Goal: Task Accomplishment & Management: Manage account settings

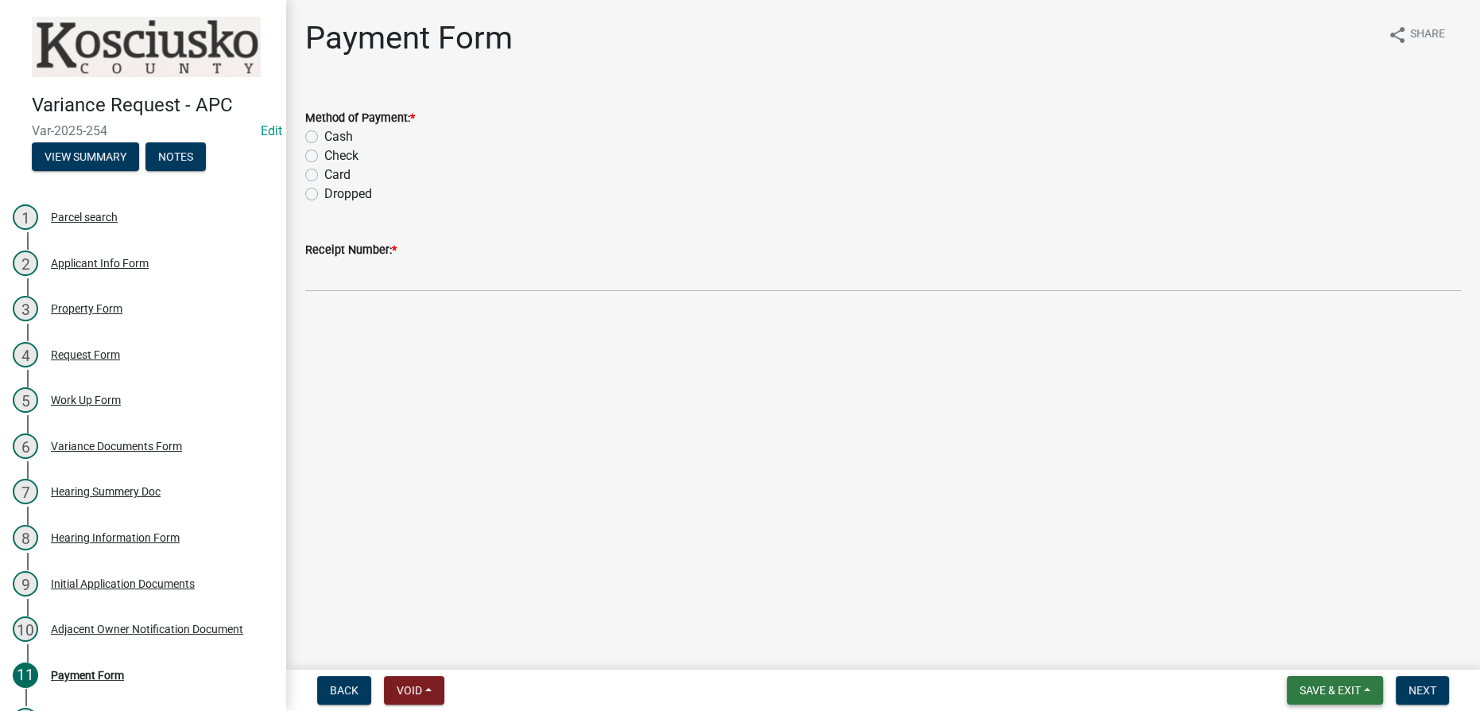
click at [1355, 697] on button "Save & Exit" at bounding box center [1335, 690] width 96 height 29
click at [1302, 654] on button "Save & Exit" at bounding box center [1319, 649] width 127 height 38
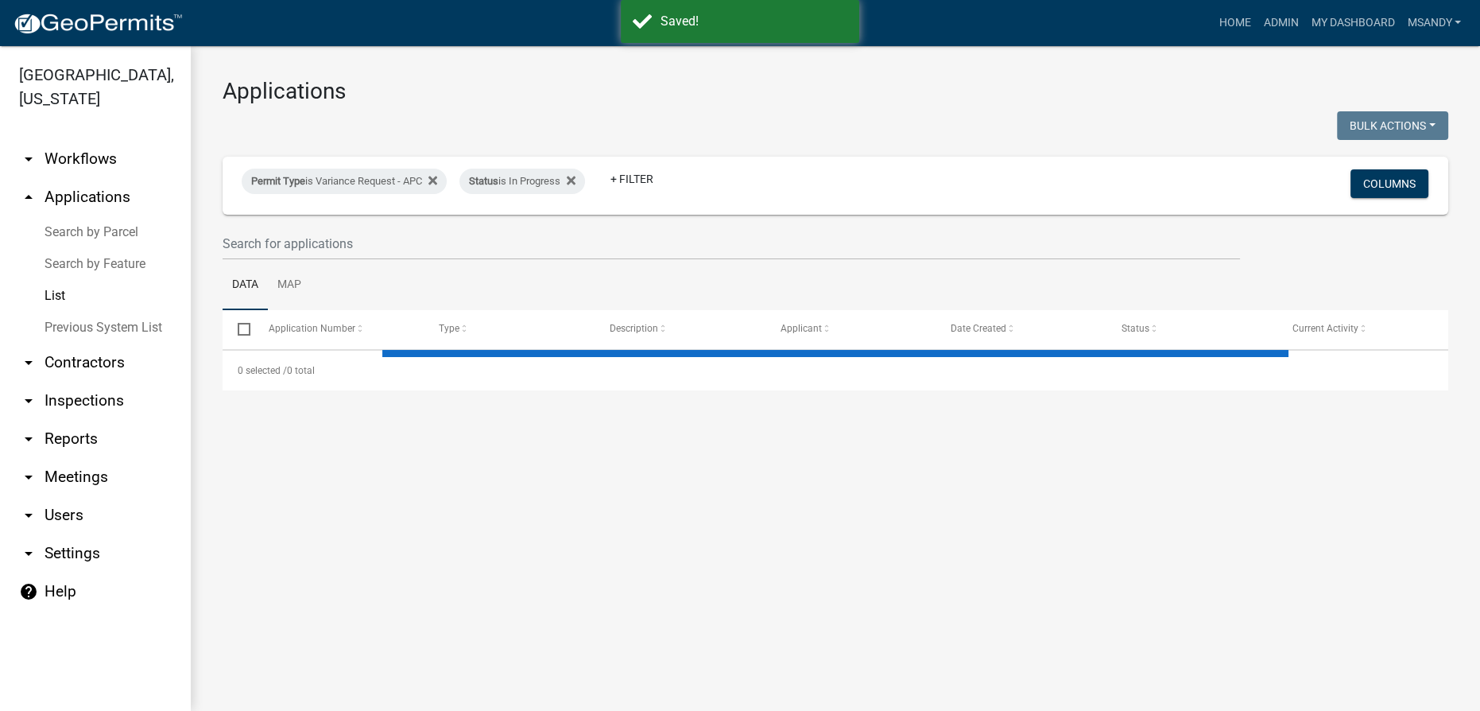
select select "3: 100"
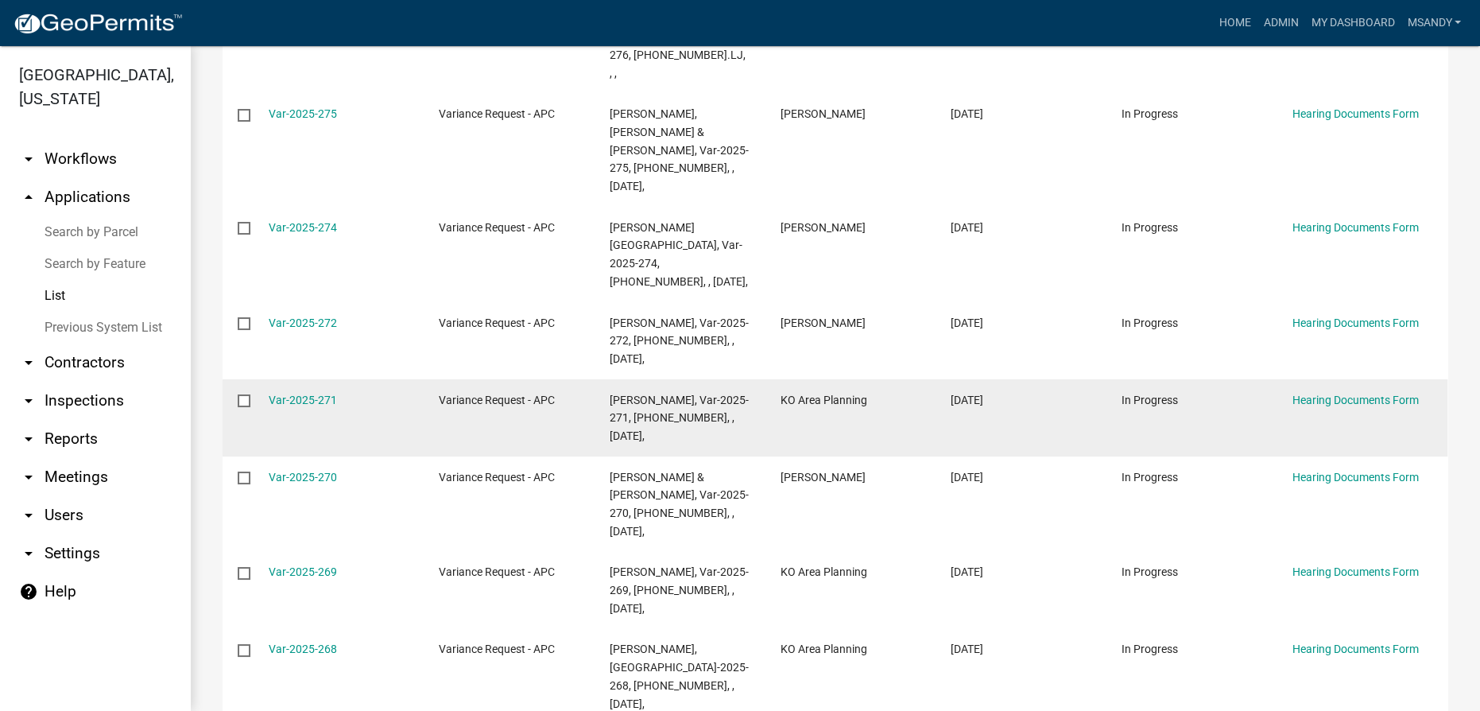
scroll to position [72, 0]
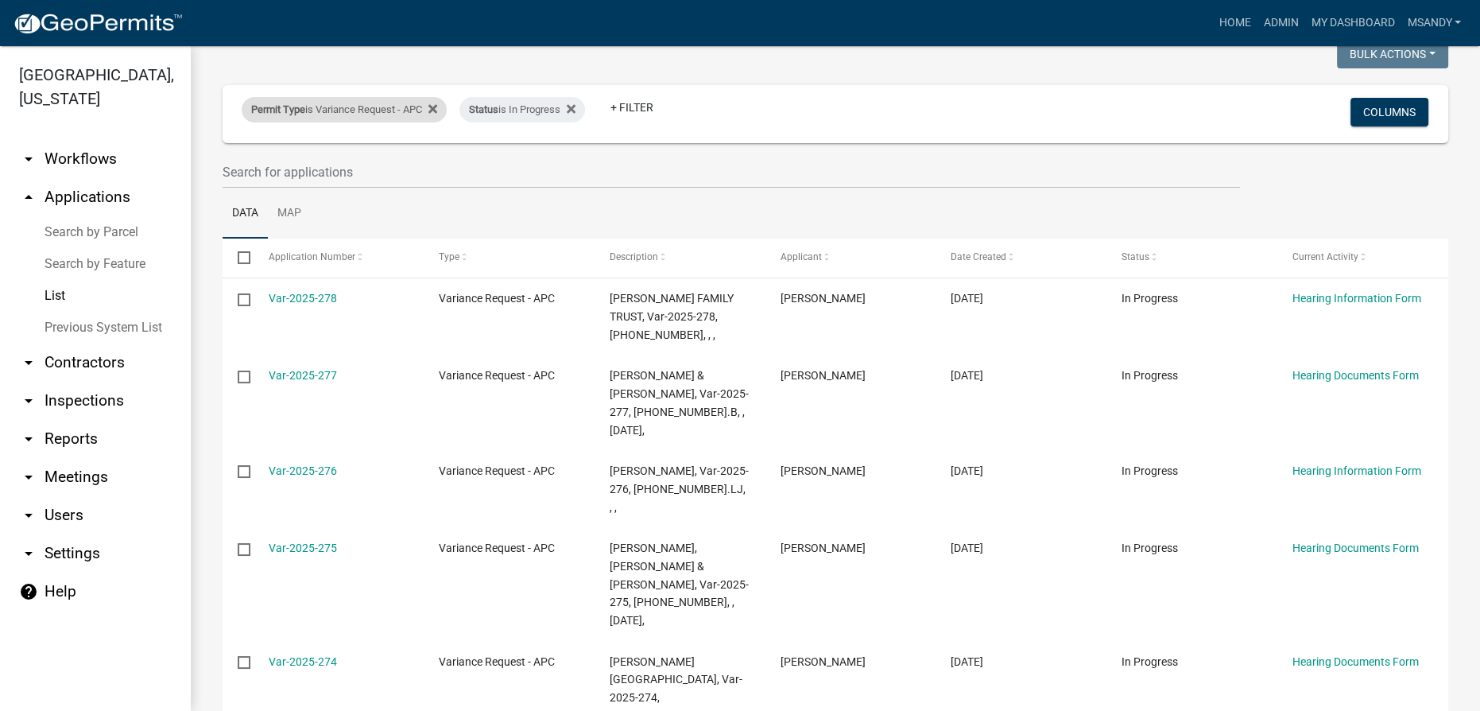
click at [303, 110] on span "Permit Type" at bounding box center [278, 109] width 54 height 12
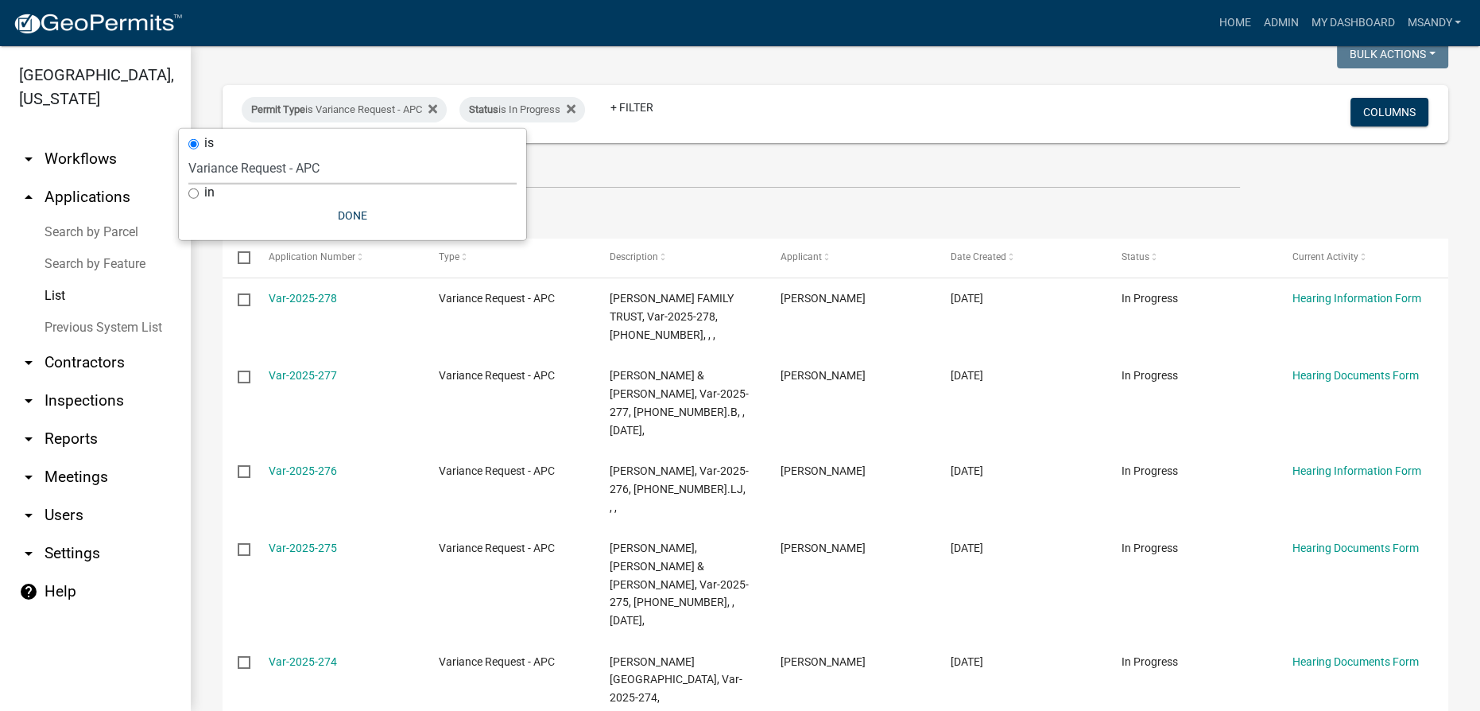
click at [310, 169] on select "Select an option [DATE] Copy Of - Subdivision Plat Application - APC APC Addres…" at bounding box center [352, 168] width 328 height 33
select select "a2c991f8-68ce-43d3-971c-57015753063b"
click at [216, 152] on select "Select an option [DATE] Copy Of - Subdivision Plat Application - APC APC Addres…" at bounding box center [352, 168] width 328 height 33
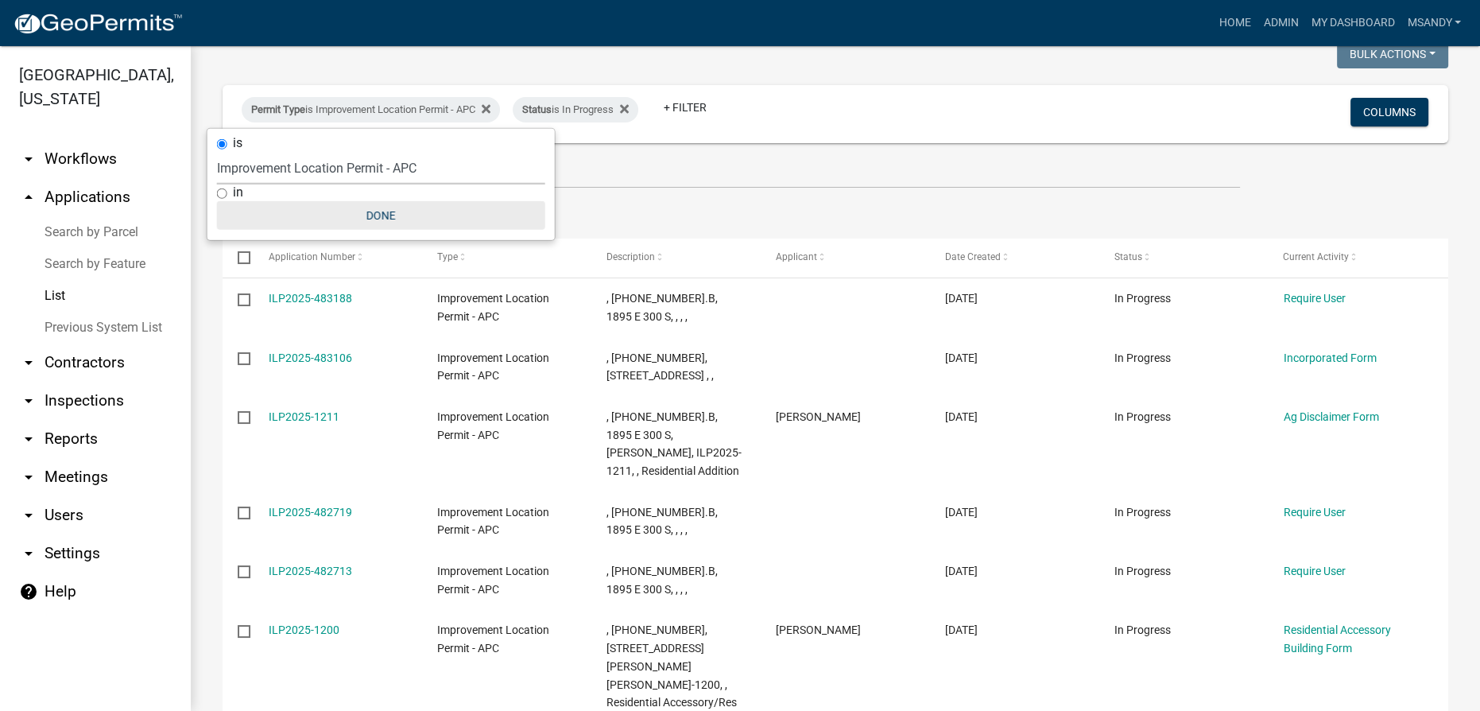
click at [363, 209] on button "Done" at bounding box center [381, 215] width 328 height 29
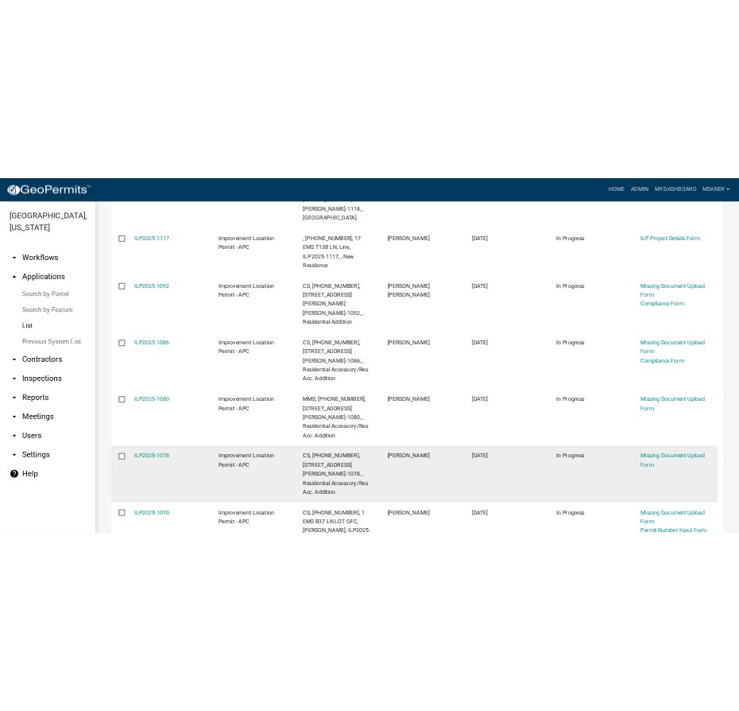
scroll to position [2383, 0]
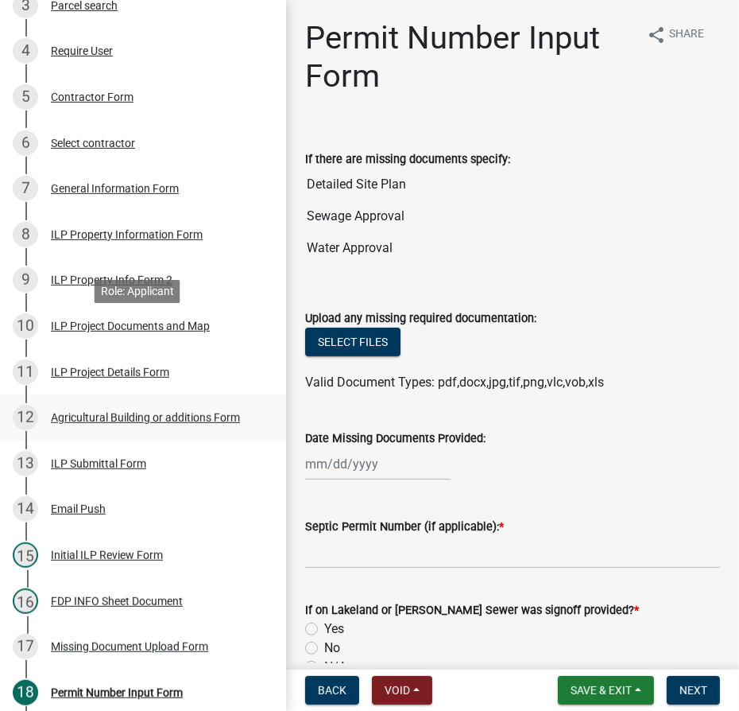
scroll to position [216, 0]
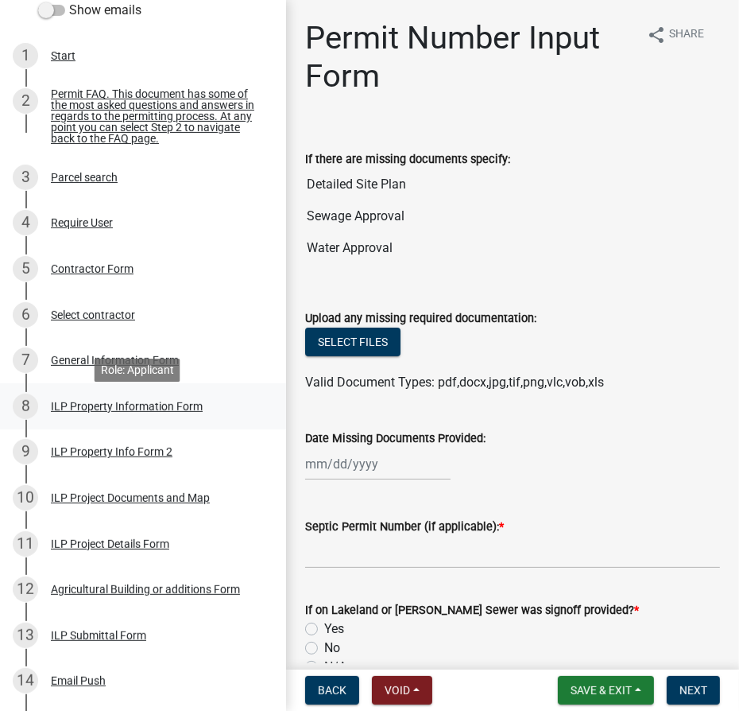
click at [126, 412] on div "ILP Property Information Form" at bounding box center [127, 406] width 152 height 11
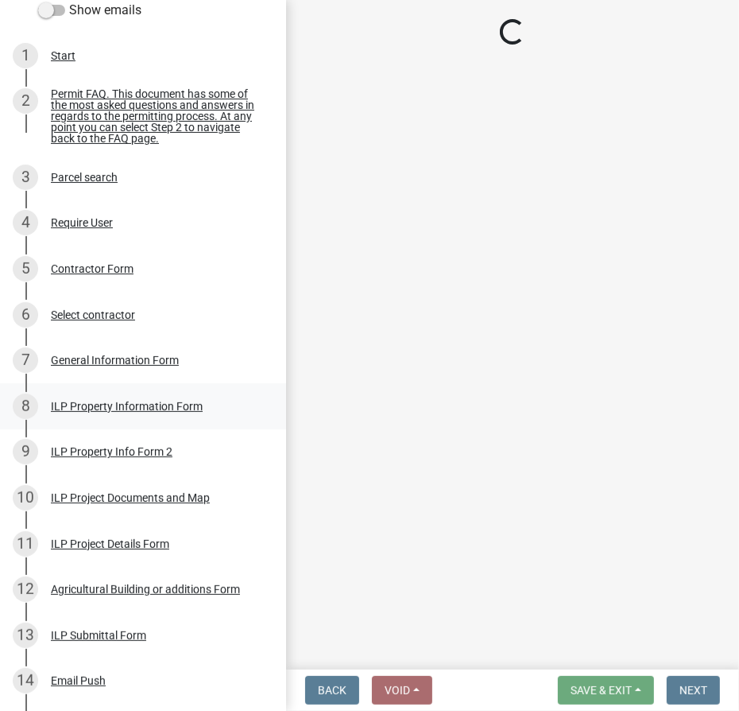
select select "adf60358-013e-4c9f-9dad-09561f394e7b"
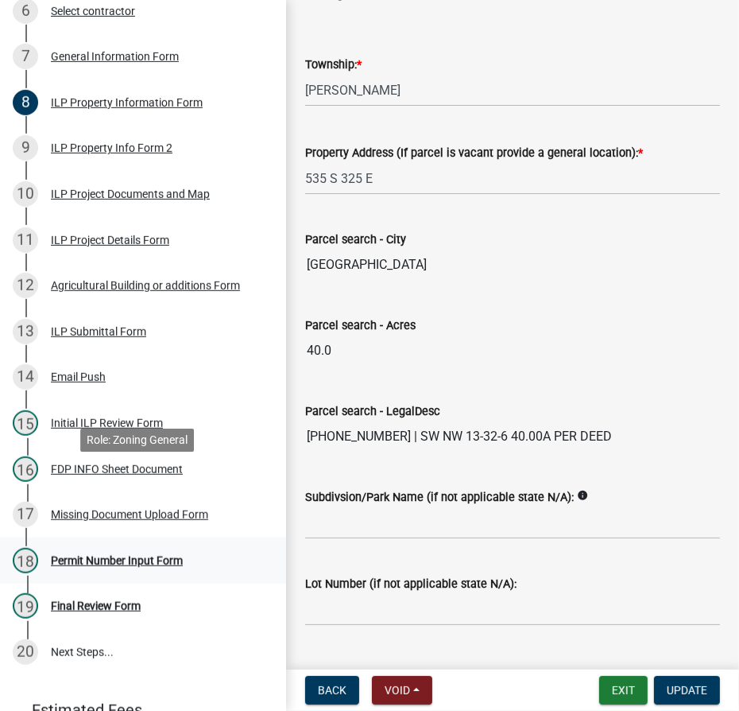
scroll to position [604, 0]
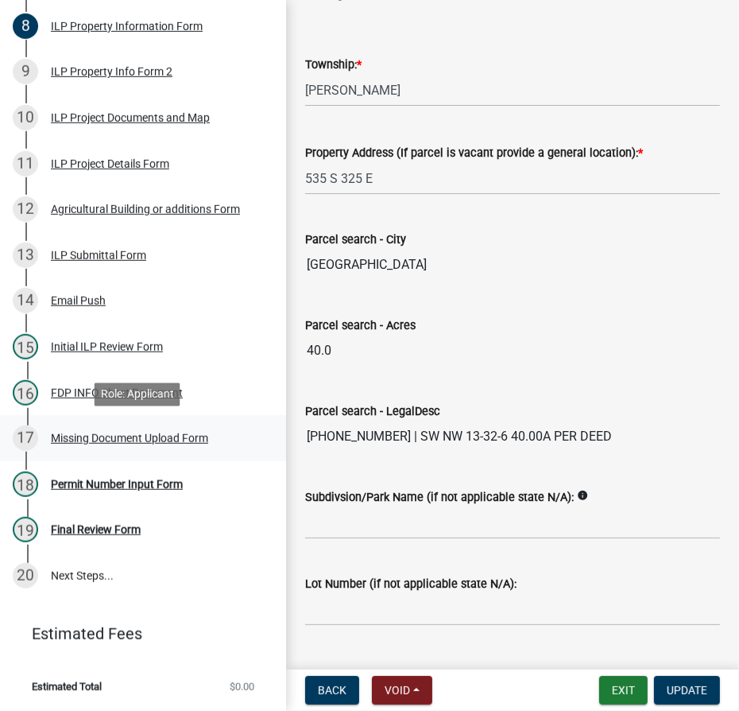
click at [96, 443] on div "Missing Document Upload Form" at bounding box center [129, 437] width 157 height 11
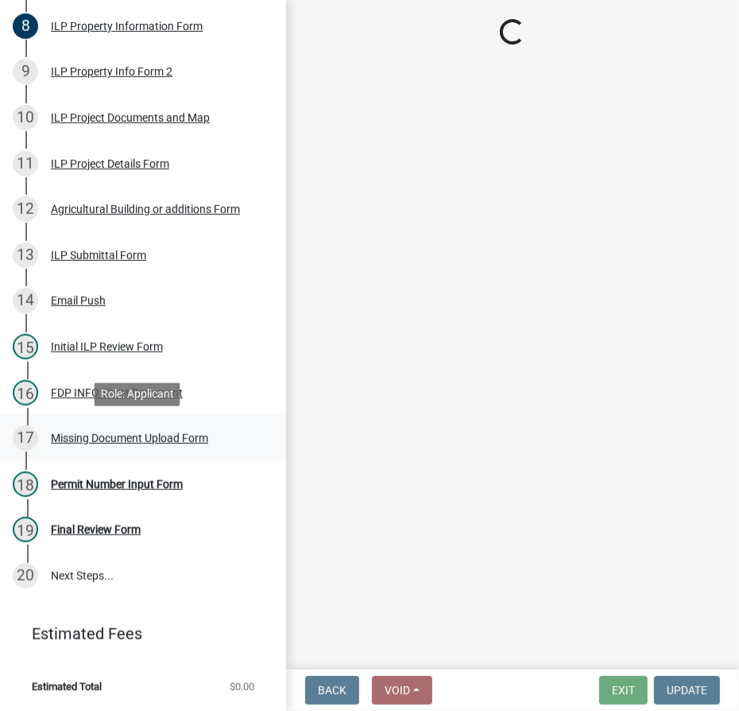
scroll to position [0, 0]
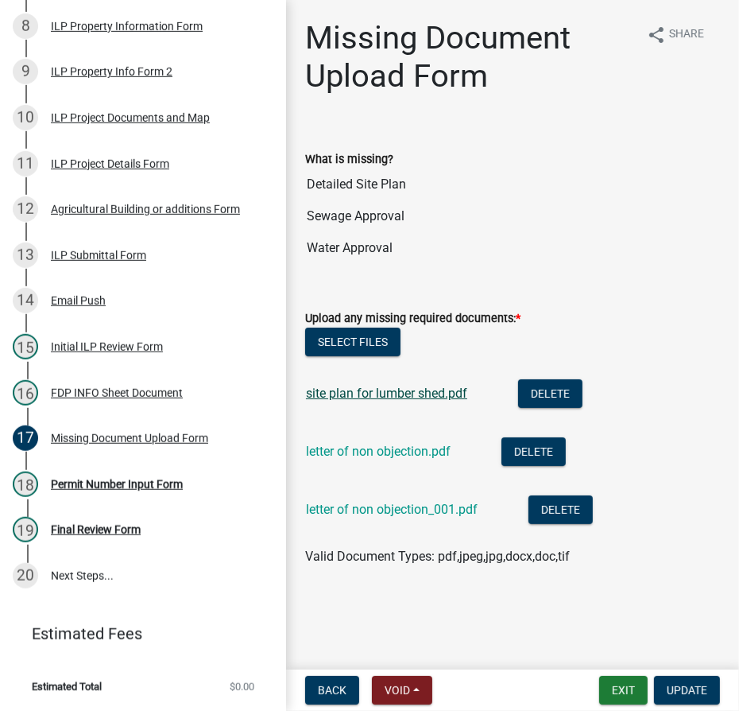
click at [377, 390] on link "site plan for lumber shed.pdf" at bounding box center [386, 393] width 161 height 15
click at [102, 114] on div "ILP Project Documents and Map" at bounding box center [130, 117] width 159 height 11
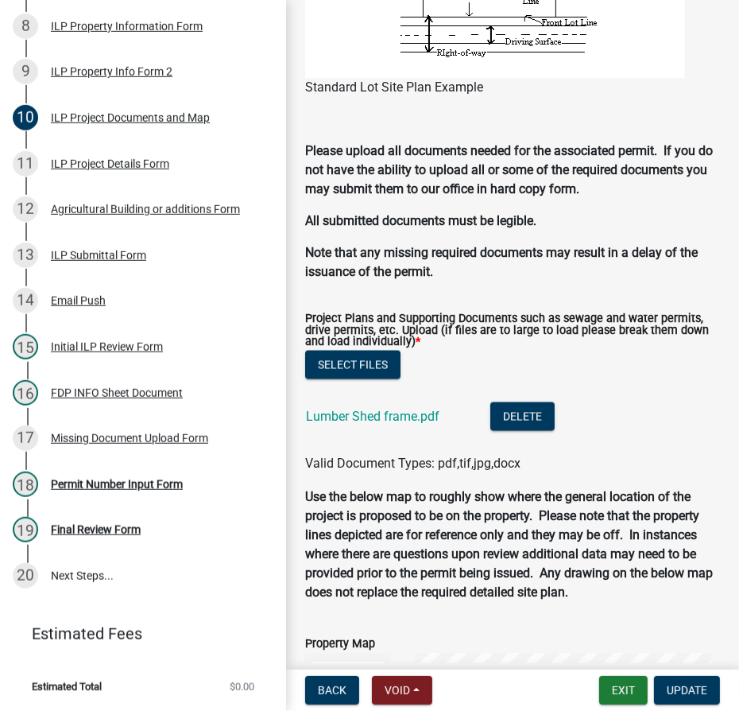
scroll to position [2023, 0]
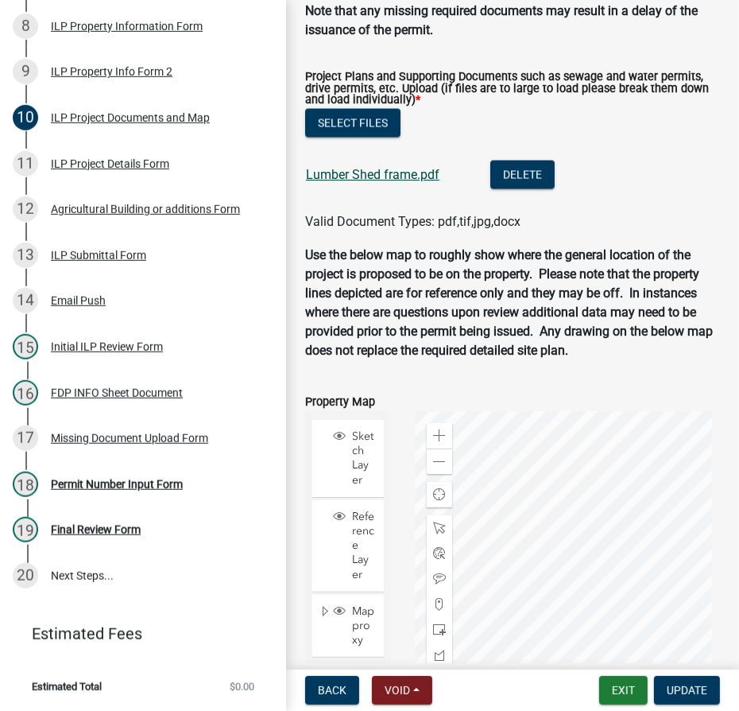
click at [377, 175] on link "Lumber Shed frame.pdf" at bounding box center [373, 174] width 134 height 15
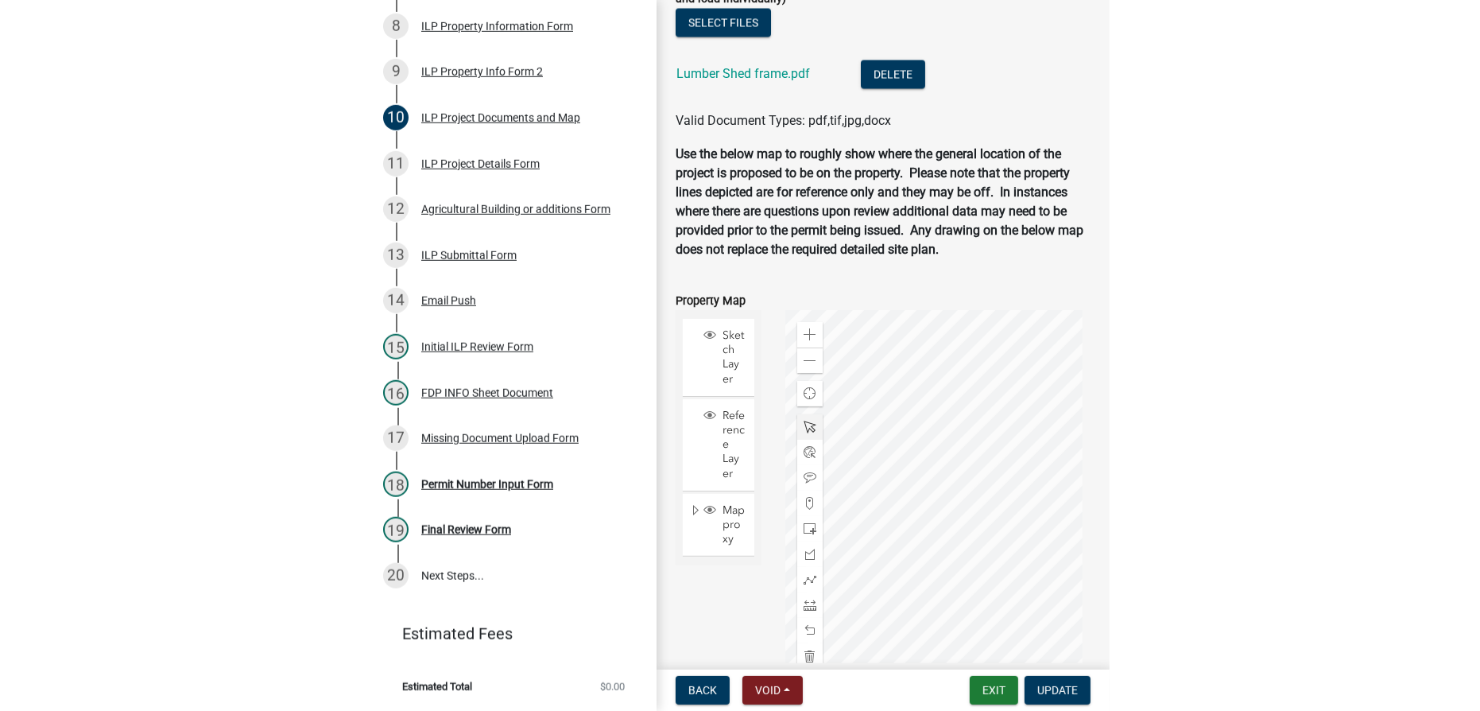
scroll to position [2240, 0]
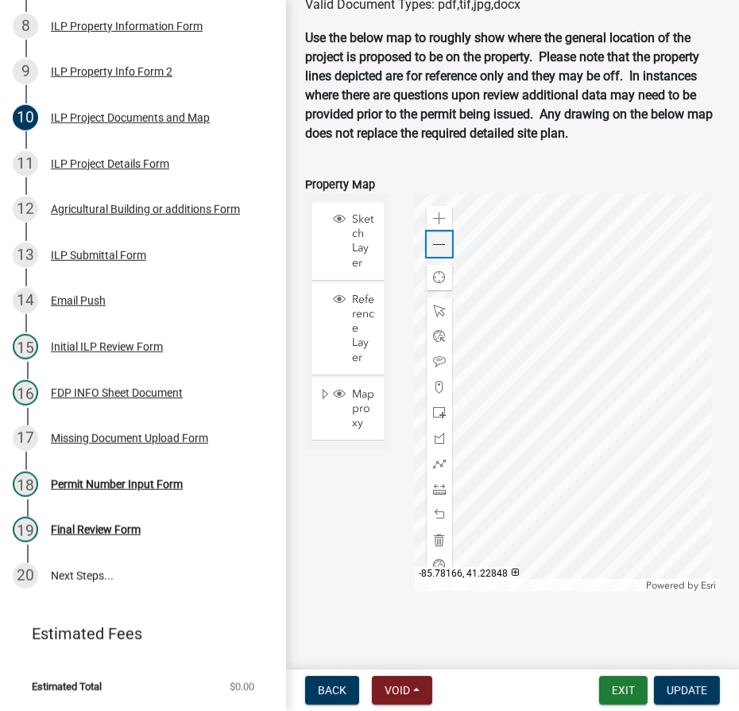
click at [440, 252] on div "Zoom out" at bounding box center [439, 243] width 25 height 25
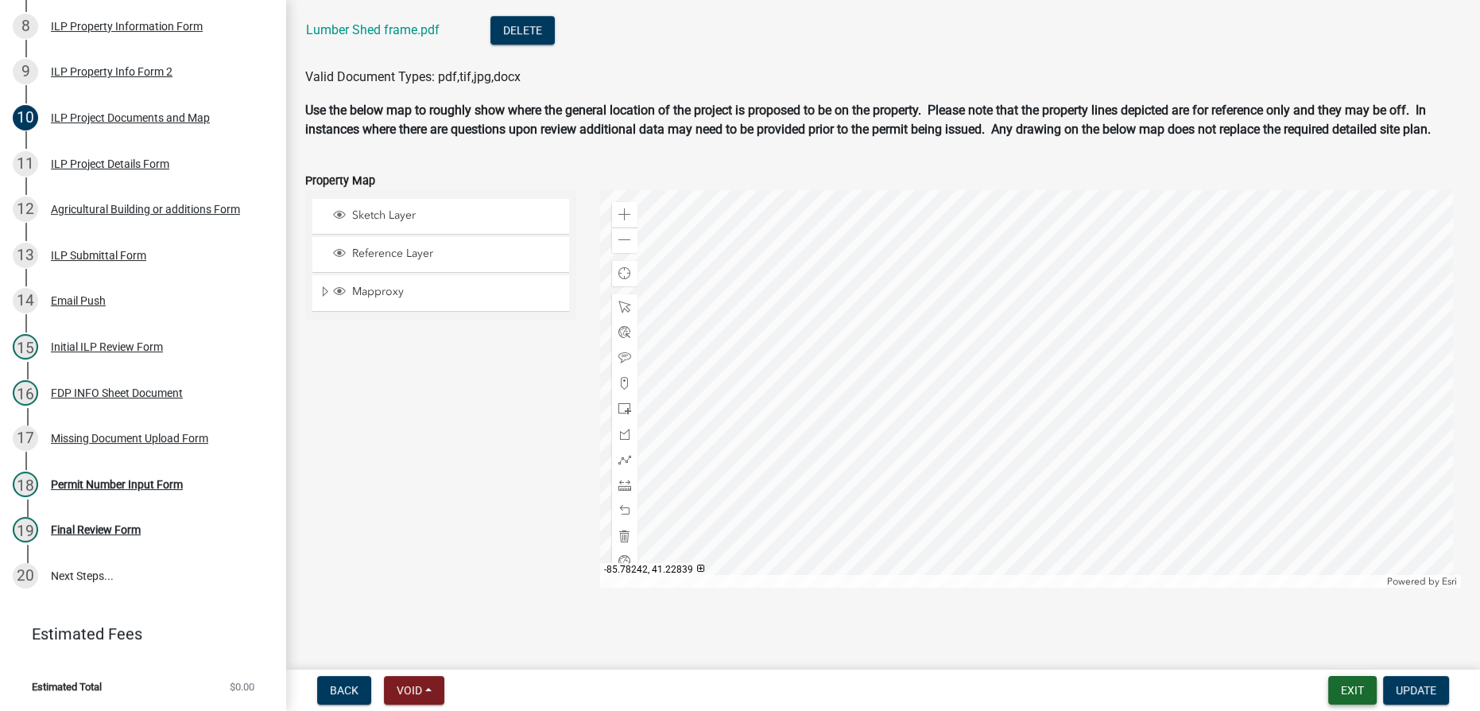
click at [1356, 696] on button "Exit" at bounding box center [1352, 690] width 48 height 29
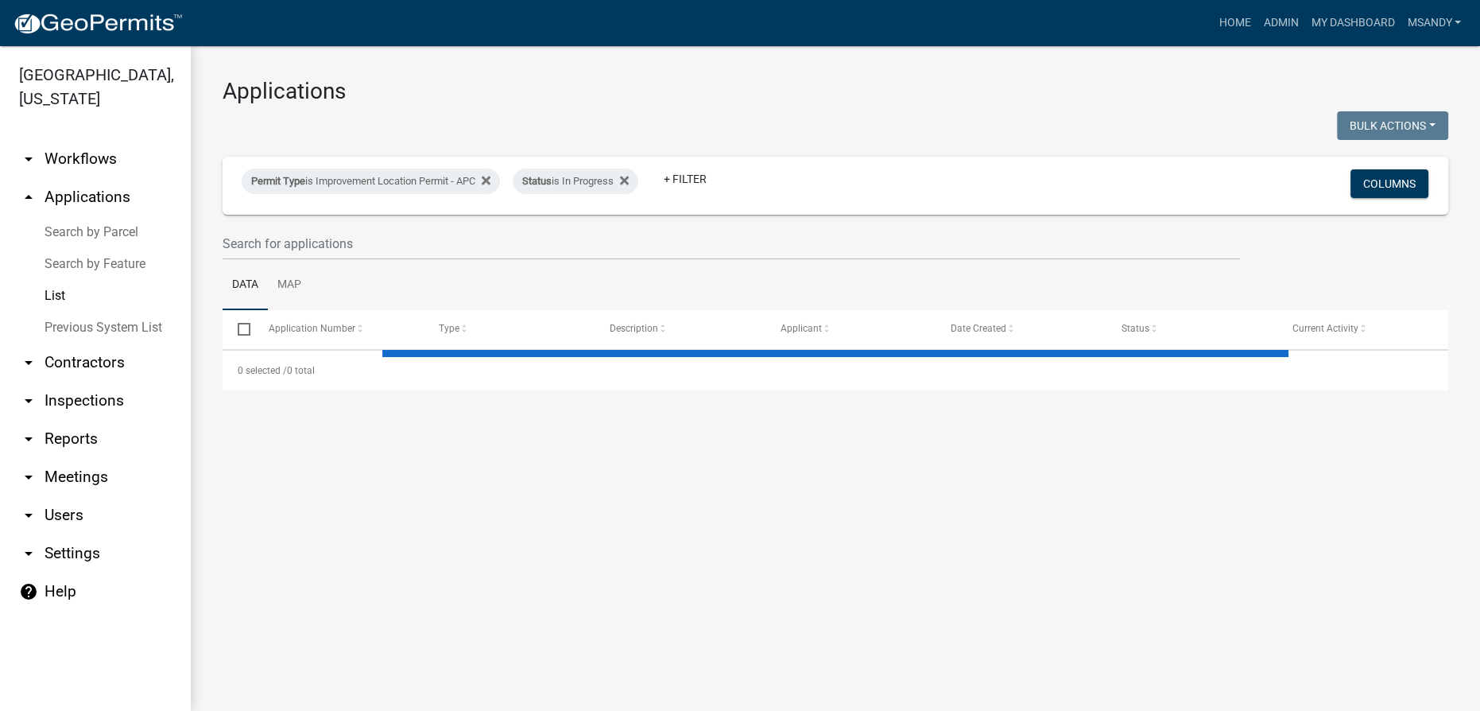
select select "3: 100"
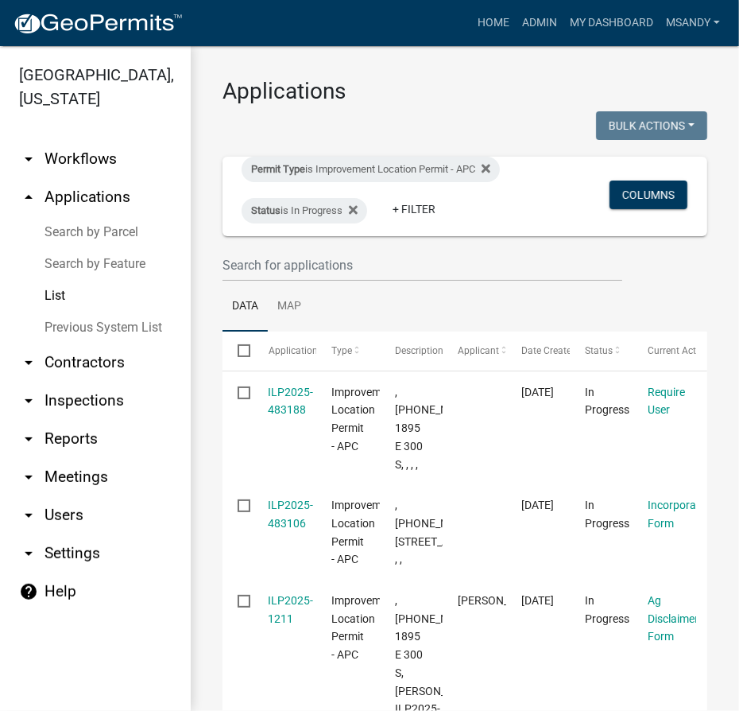
click at [111, 230] on link "Search by Parcel" at bounding box center [95, 232] width 191 height 32
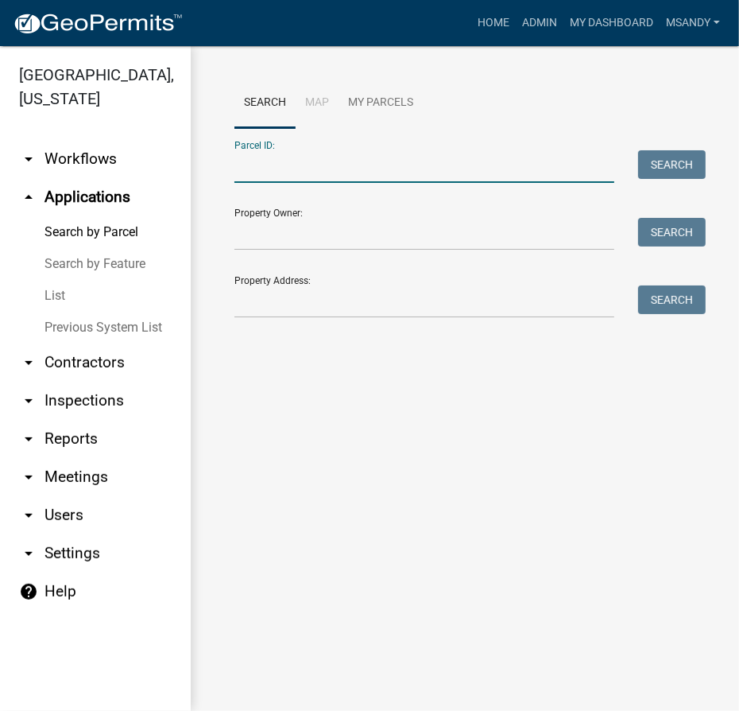
drag, startPoint x: 248, startPoint y: 165, endPoint x: 332, endPoint y: 179, distance: 84.6
click at [289, 179] on input "Parcel ID:" at bounding box center [425, 166] width 380 height 33
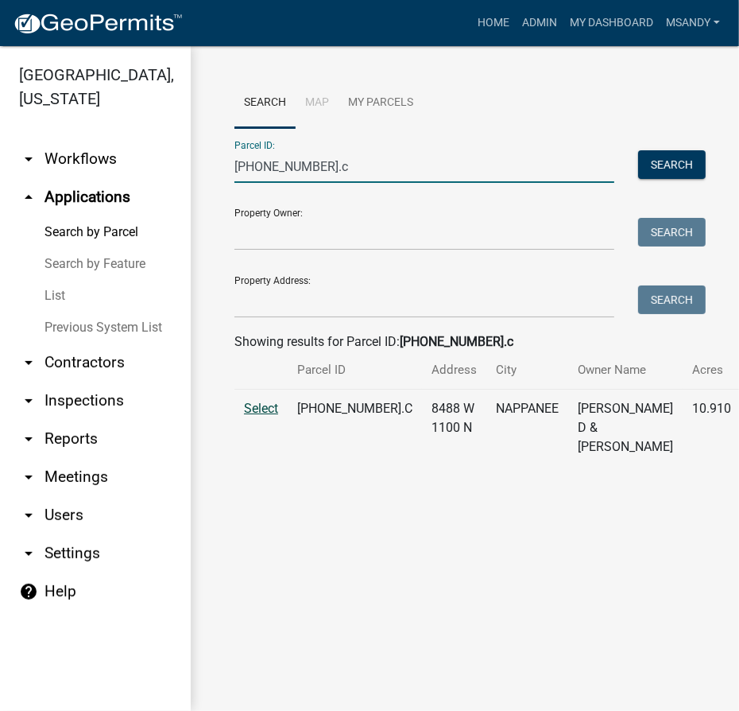
type input "[PHONE_NUMBER].c"
click at [272, 416] on span "Select" at bounding box center [261, 408] width 34 height 15
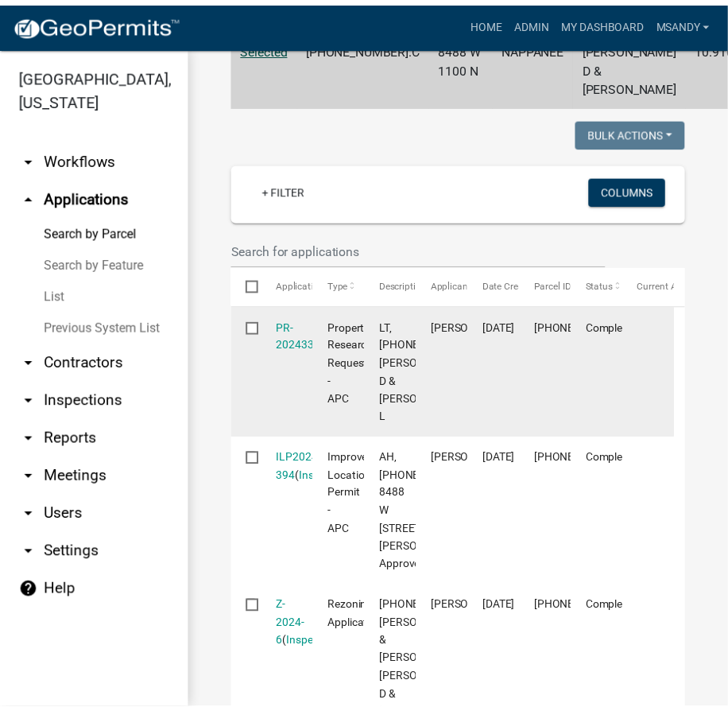
scroll to position [795, 0]
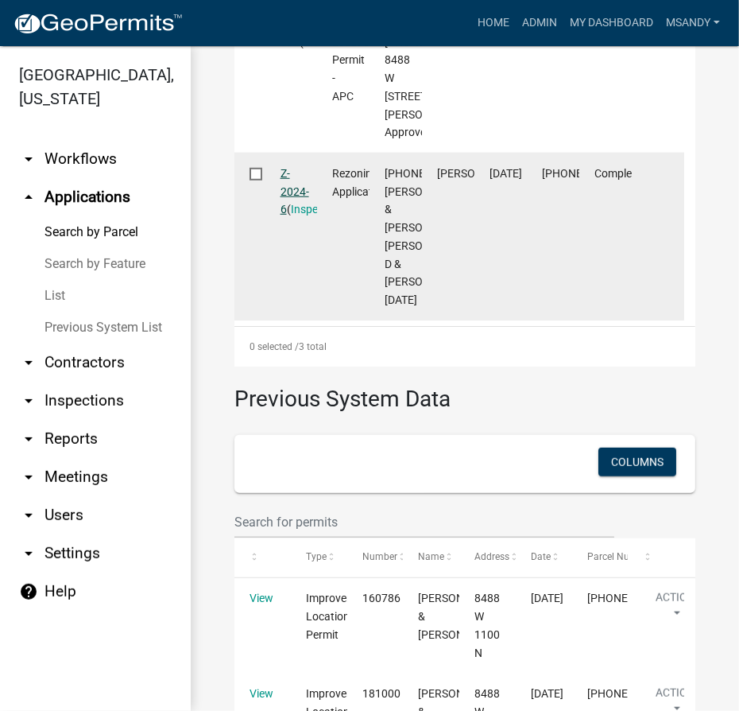
click at [288, 216] on link "Z-2024-6" at bounding box center [295, 191] width 29 height 49
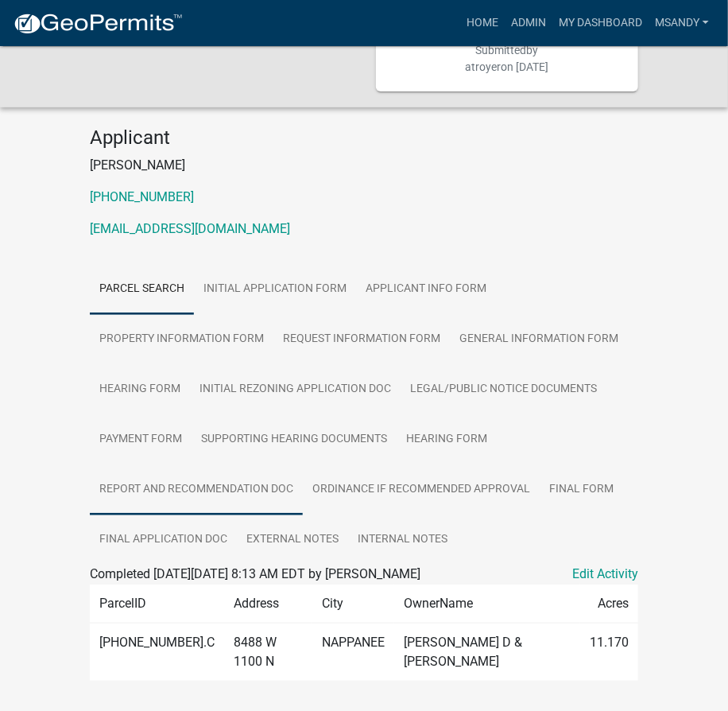
scroll to position [144, 0]
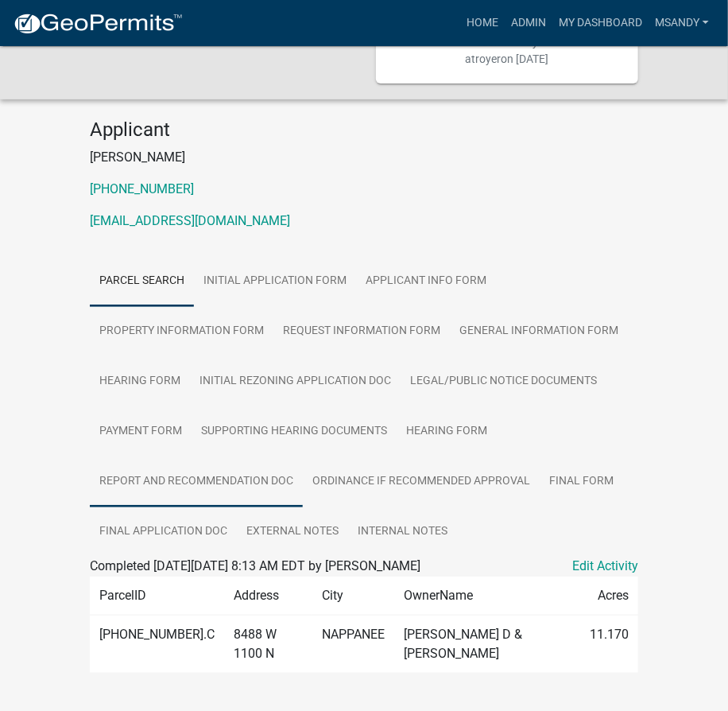
click at [215, 461] on link "Report and Recommendation Doc" at bounding box center [196, 481] width 213 height 51
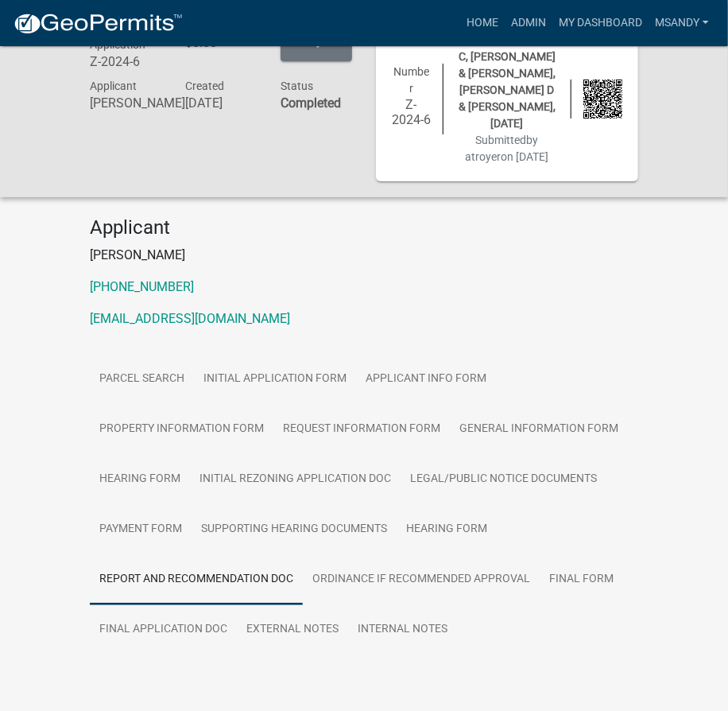
scroll to position [78, 0]
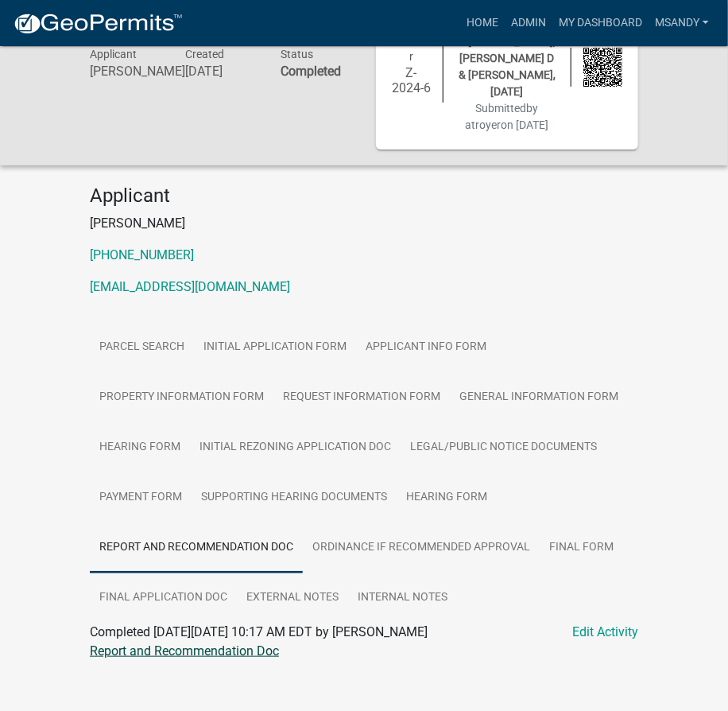
click at [235, 643] on link "Report and Recommendation Doc" at bounding box center [184, 650] width 189 height 15
